Goal: Information Seeking & Learning: Find specific fact

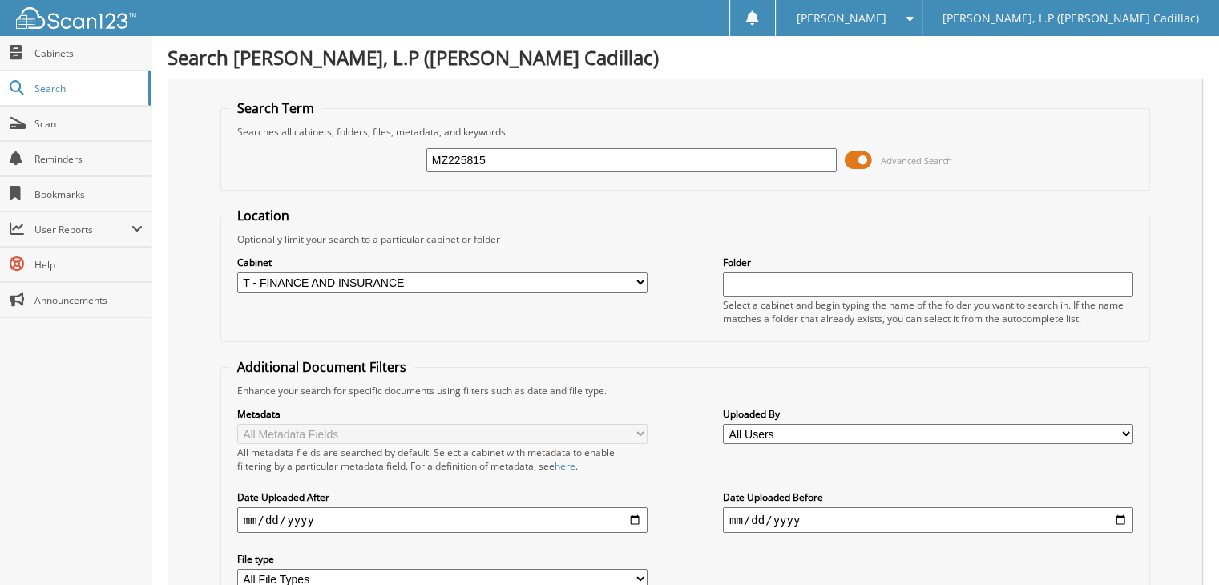
drag, startPoint x: 513, startPoint y: 161, endPoint x: 362, endPoint y: 167, distance: 150.8
click at [362, 168] on div "MZ225815 Advanced Search" at bounding box center [685, 160] width 913 height 43
paste input "1GYKNDR44NZ149578"
drag, startPoint x: 497, startPoint y: 156, endPoint x: 384, endPoint y: 161, distance: 113.2
click at [384, 161] on div "1GYKNDR44NZ149578 Advanced Search" at bounding box center [685, 160] width 913 height 43
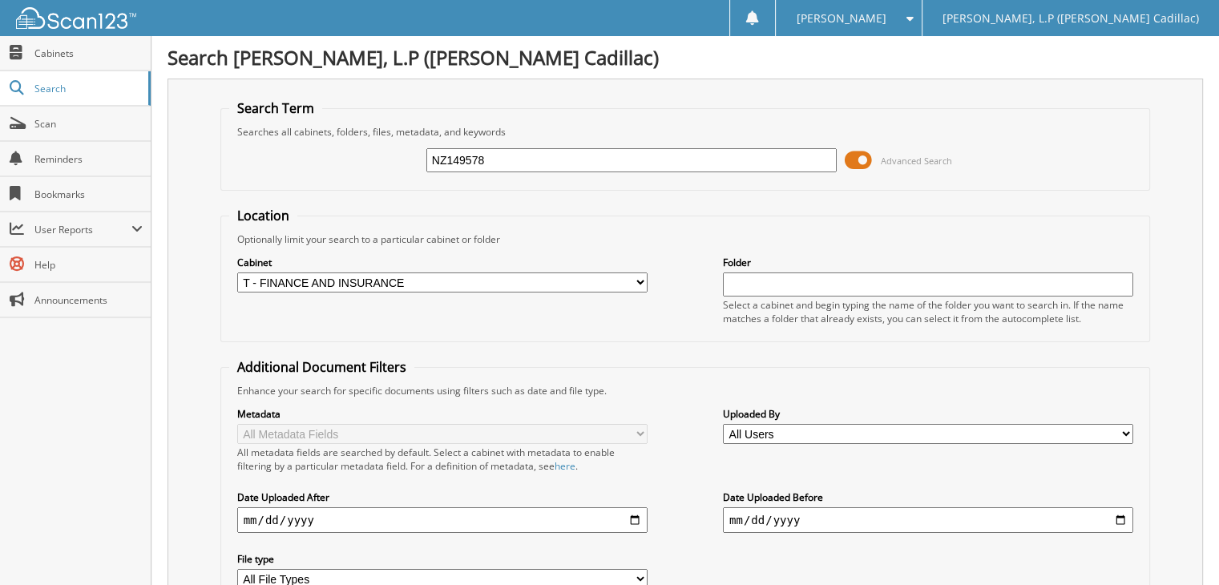
click at [537, 156] on input "NZ149578" at bounding box center [632, 160] width 411 height 24
type input "NZ149578a"
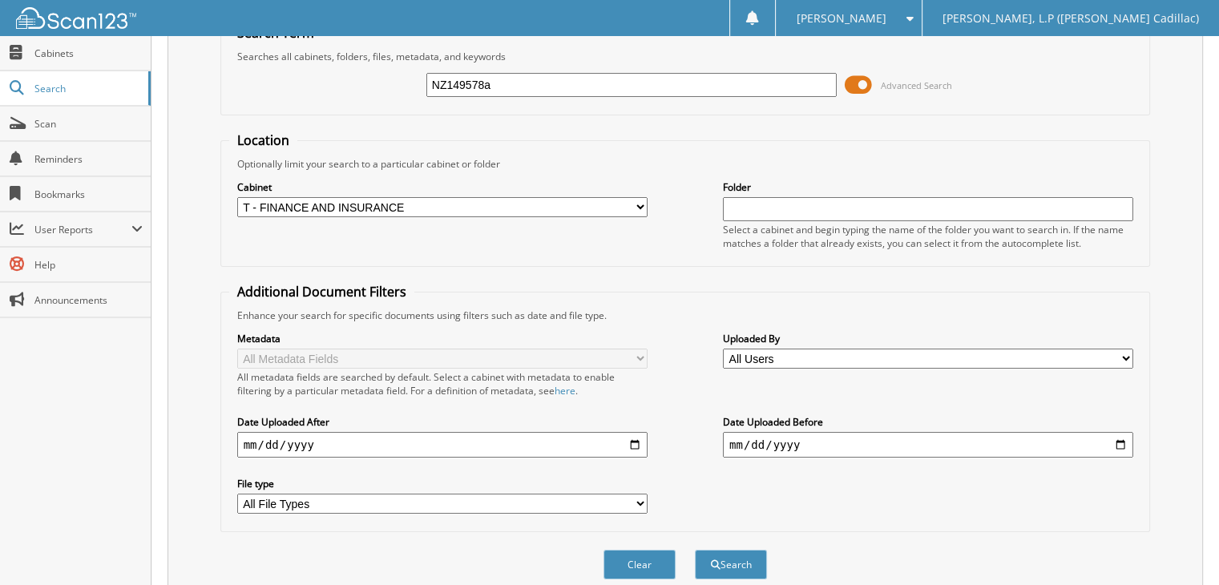
scroll to position [448, 0]
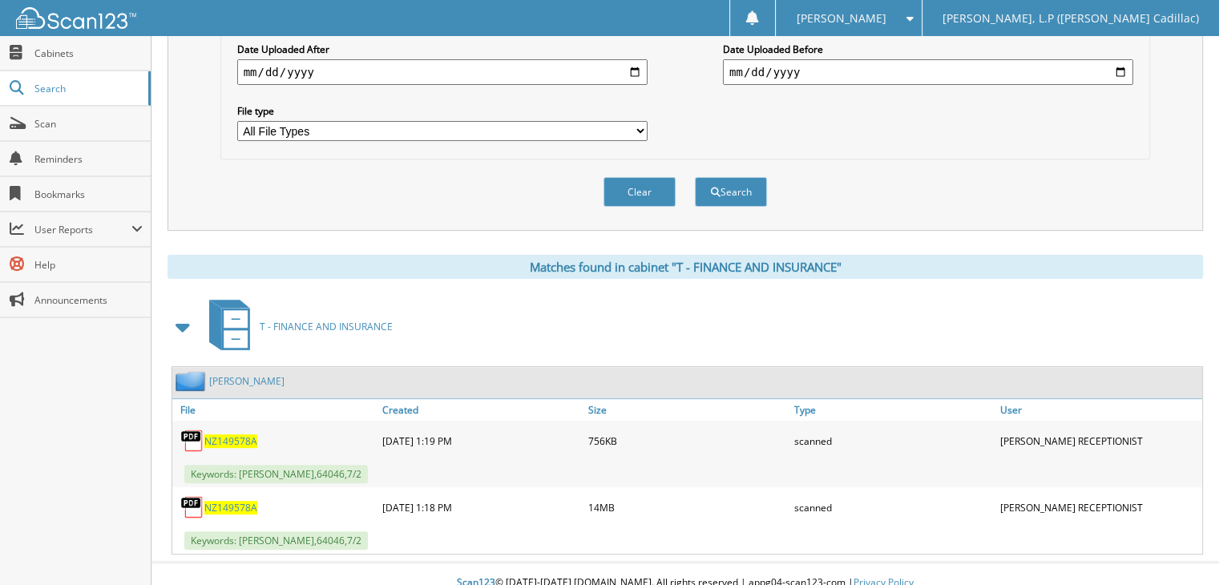
click at [238, 501] on span "NZ149578A" at bounding box center [230, 508] width 53 height 14
